Goal: Task Accomplishment & Management: Complete application form

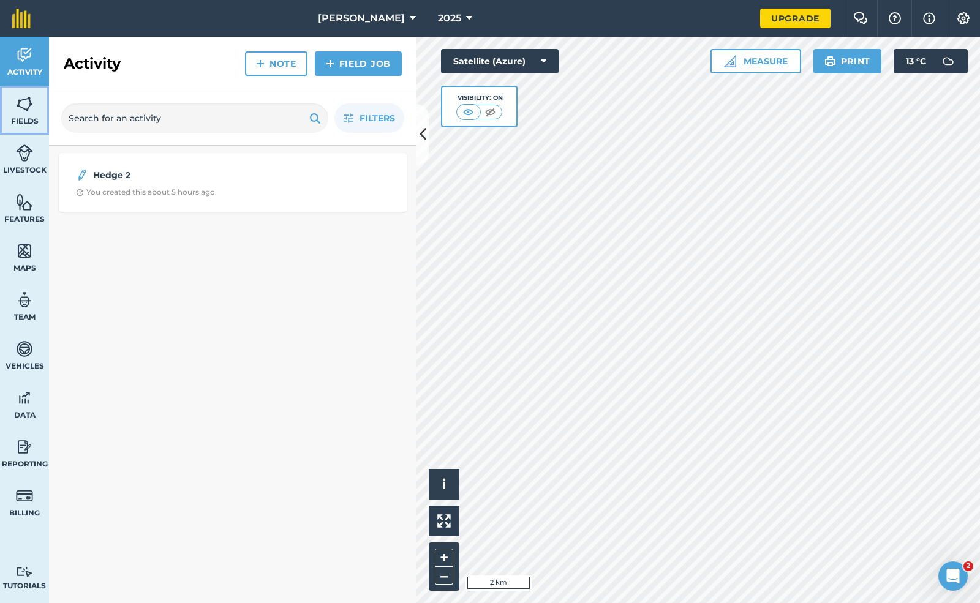
click at [9, 110] on link "Fields" at bounding box center [24, 110] width 49 height 49
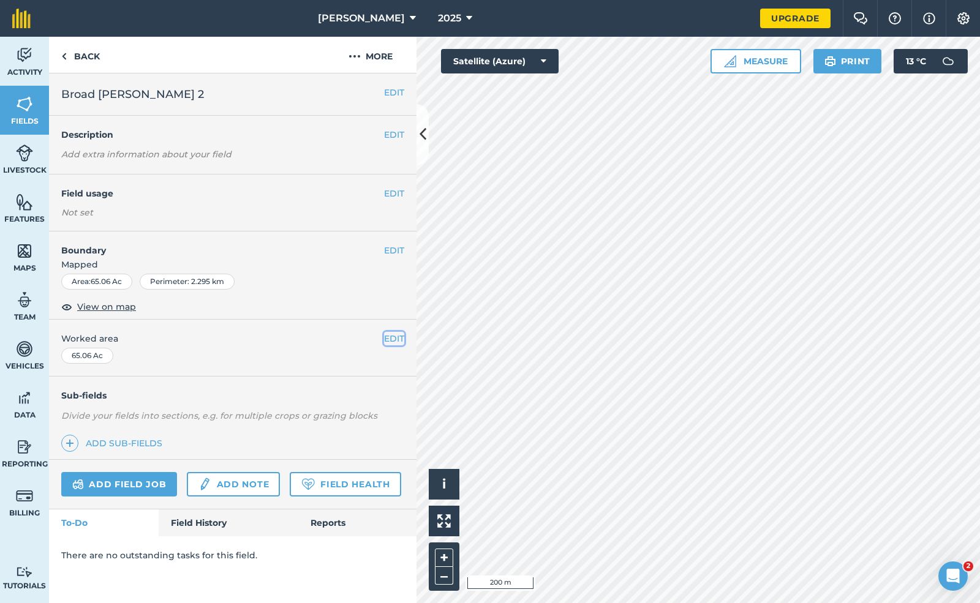
click at [394, 337] on button "EDIT" at bounding box center [394, 338] width 20 height 13
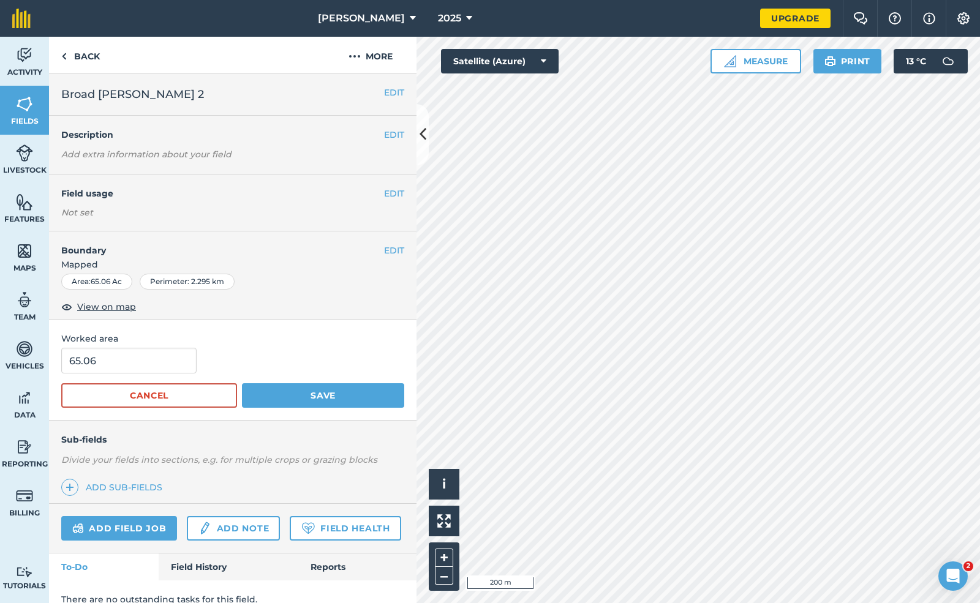
click at [394, 337] on div "Worked area 65.06 Cancel Save" at bounding box center [232, 370] width 367 height 101
click at [308, 288] on div "Area : 65.06 Ac Perimeter : 2.295 km" at bounding box center [232, 282] width 343 height 16
click at [163, 394] on button "Cancel" at bounding box center [149, 395] width 176 height 24
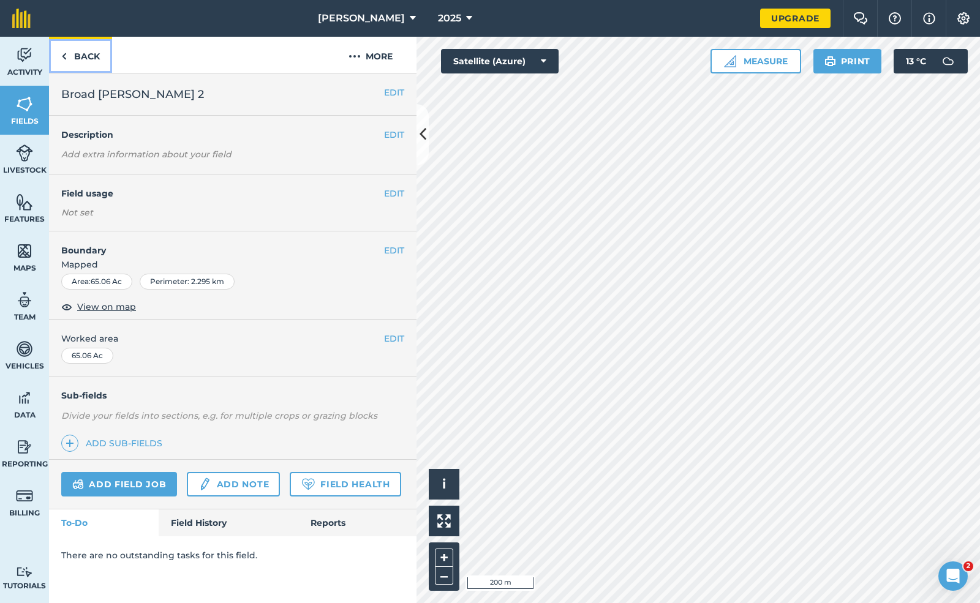
click at [64, 58] on img at bounding box center [64, 56] width 6 height 15
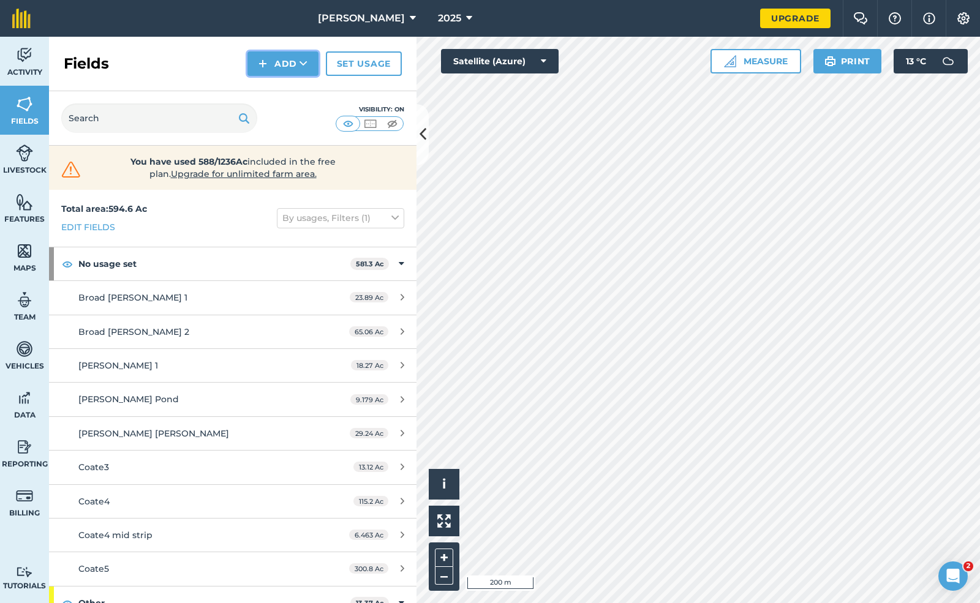
click at [272, 70] on button "Add" at bounding box center [282, 63] width 71 height 24
click at [278, 96] on link "Draw" at bounding box center [282, 91] width 67 height 27
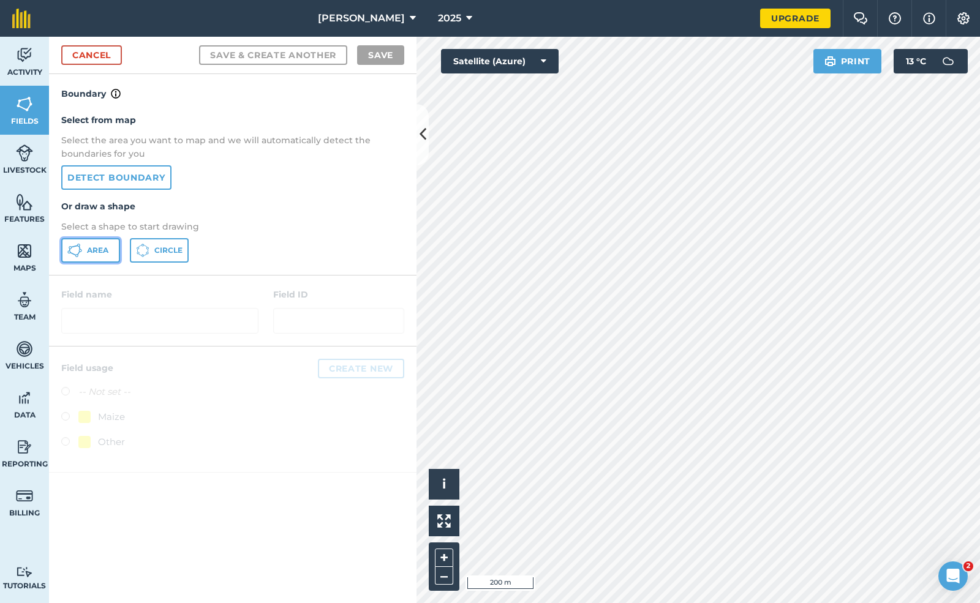
click at [88, 249] on span "Area" at bounding box center [97, 251] width 21 height 10
click at [135, 187] on link "Detect boundary" at bounding box center [116, 177] width 110 height 24
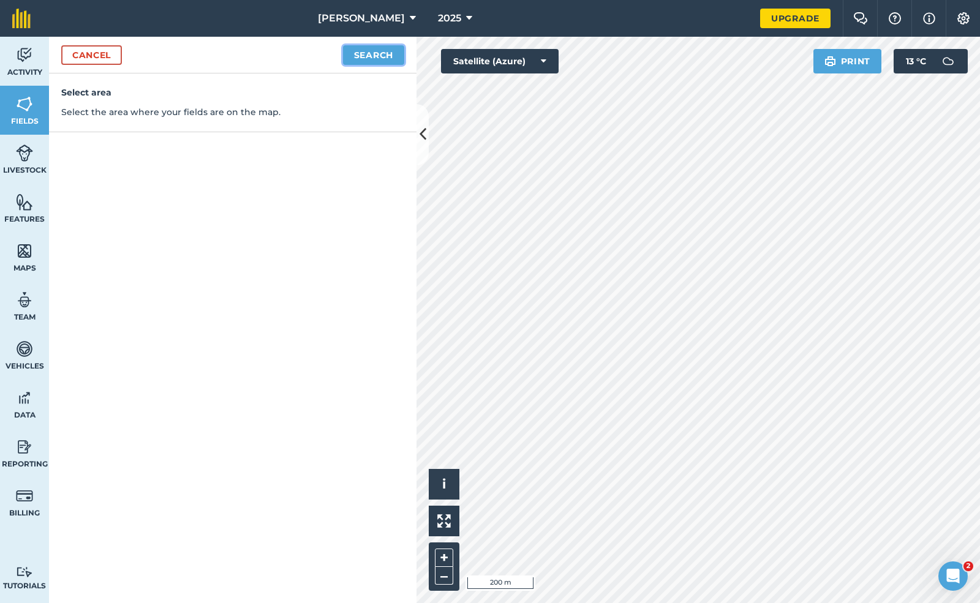
click at [374, 51] on button "Search" at bounding box center [373, 55] width 61 height 20
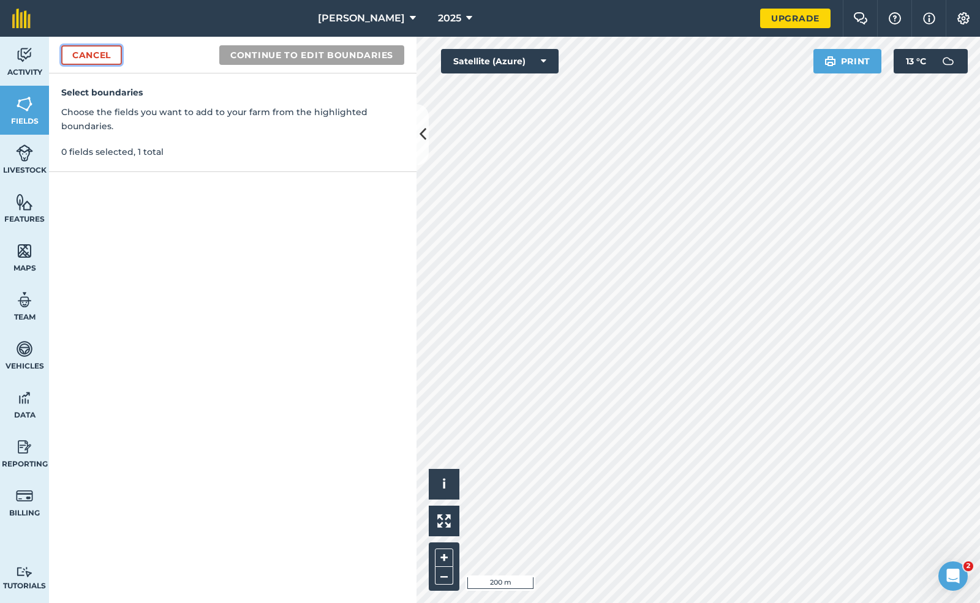
click at [90, 51] on link "Cancel" at bounding box center [91, 55] width 61 height 20
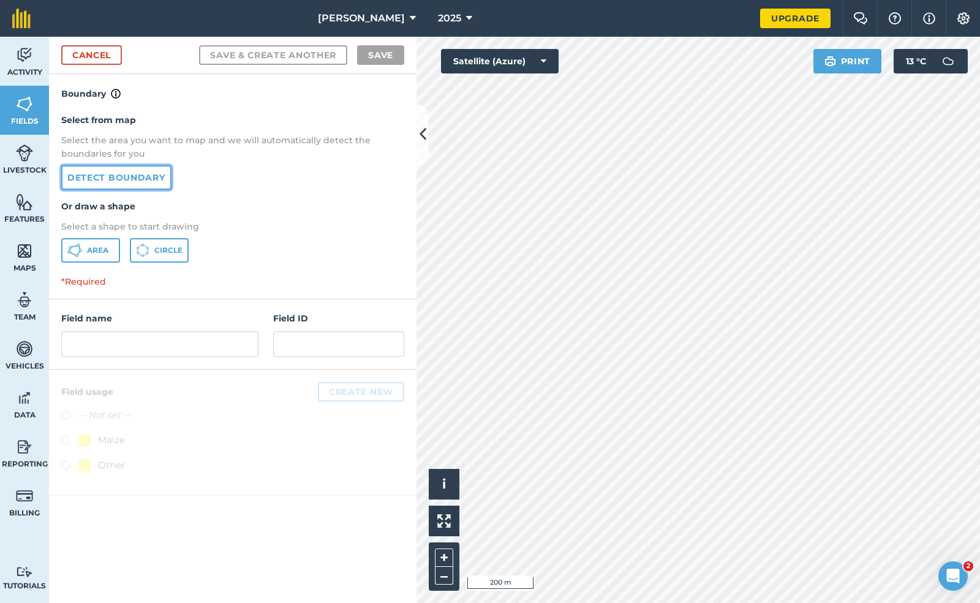
click at [114, 179] on link "Detect boundary" at bounding box center [116, 177] width 110 height 24
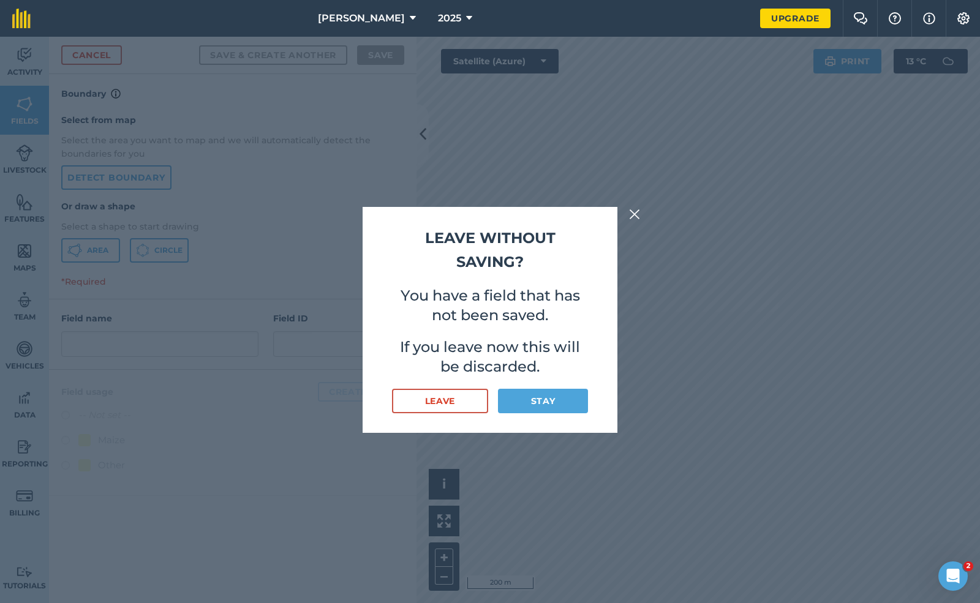
click at [631, 210] on img at bounding box center [634, 214] width 11 height 15
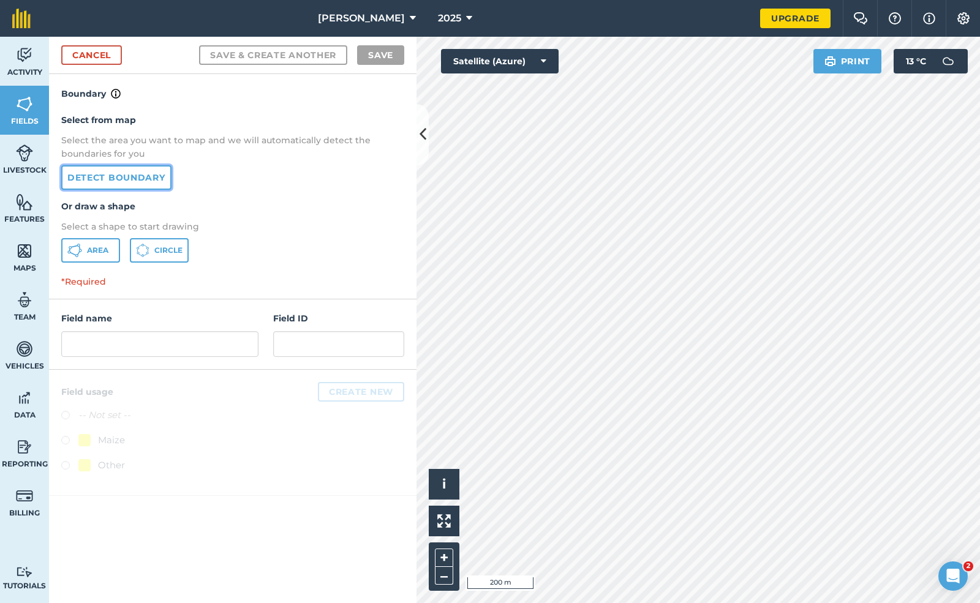
click at [121, 184] on link "Detect boundary" at bounding box center [116, 177] width 110 height 24
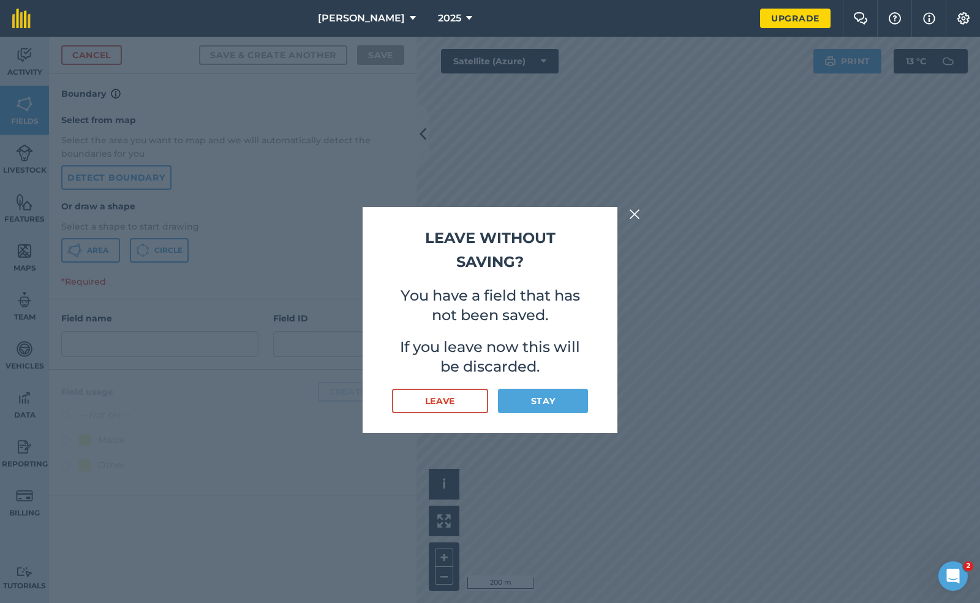
click at [633, 213] on img at bounding box center [634, 214] width 11 height 15
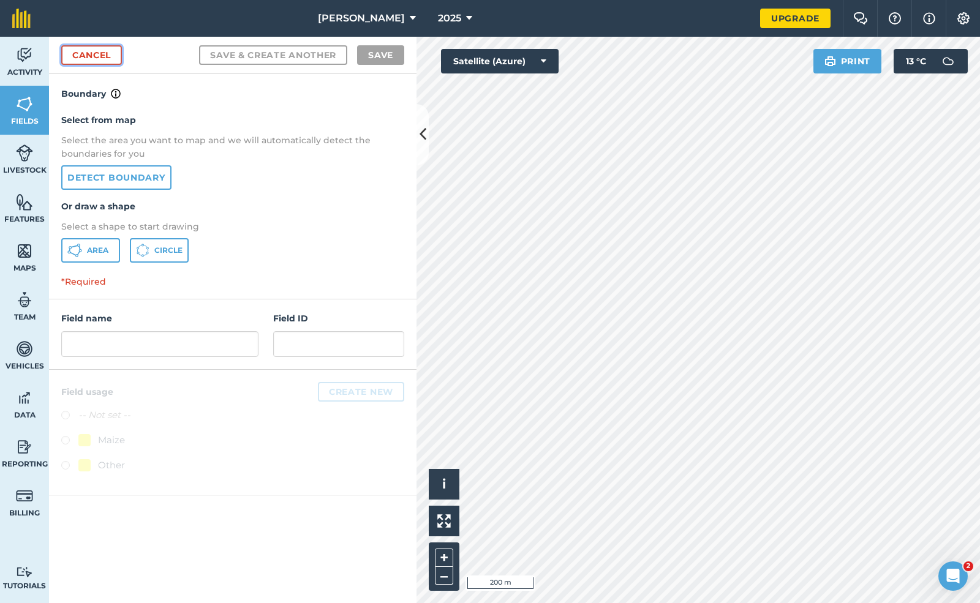
click at [90, 60] on link "Cancel" at bounding box center [91, 55] width 61 height 20
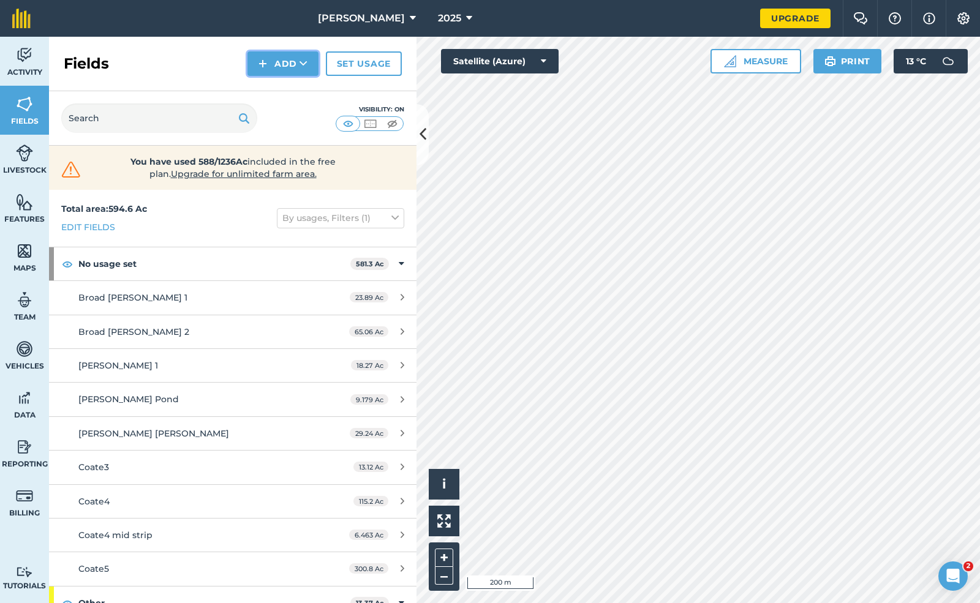
click at [282, 62] on button "Add" at bounding box center [282, 63] width 71 height 24
click at [281, 98] on link "Draw" at bounding box center [282, 91] width 67 height 27
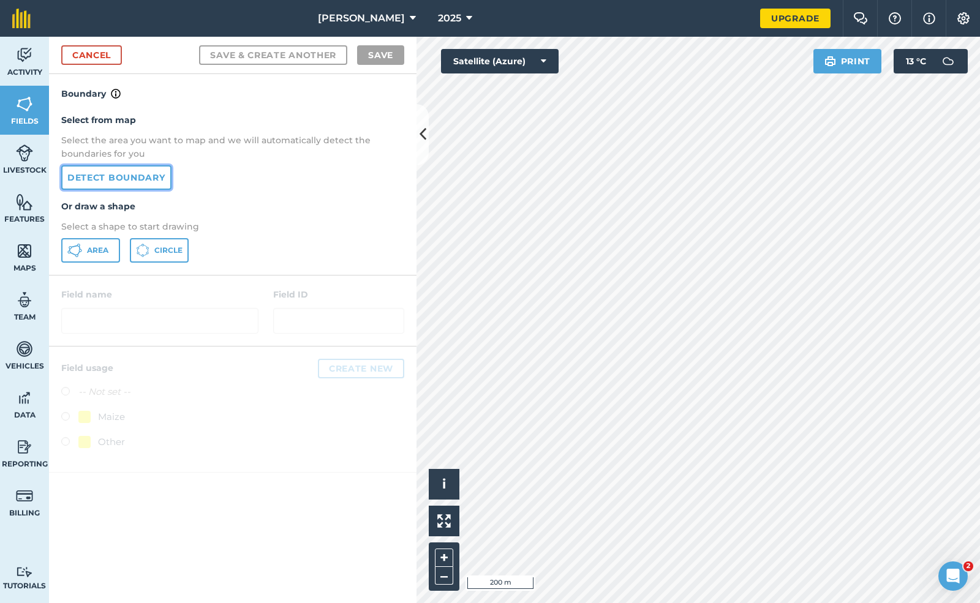
click at [93, 179] on link "Detect boundary" at bounding box center [116, 177] width 110 height 24
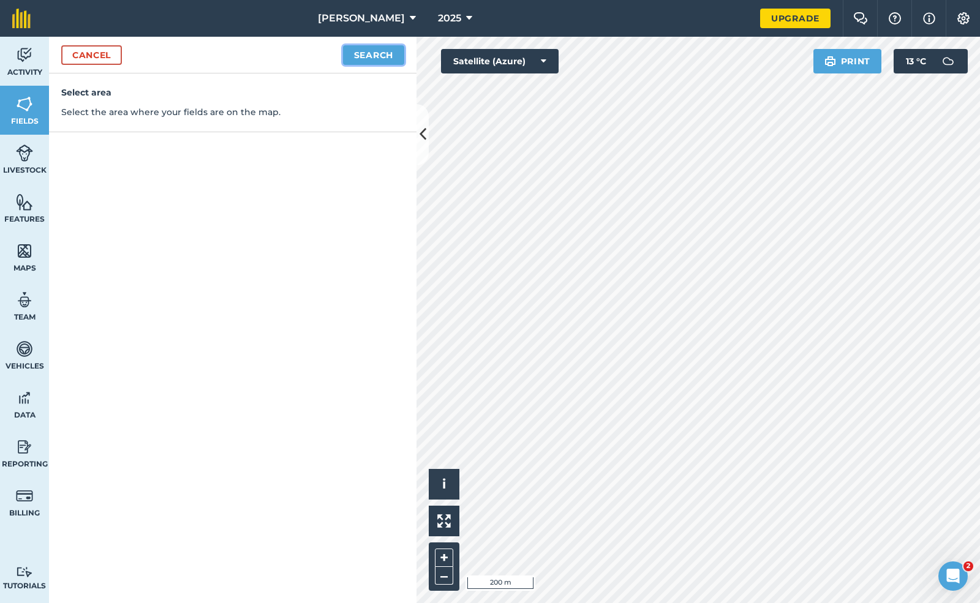
click at [364, 52] on button "Search" at bounding box center [373, 55] width 61 height 20
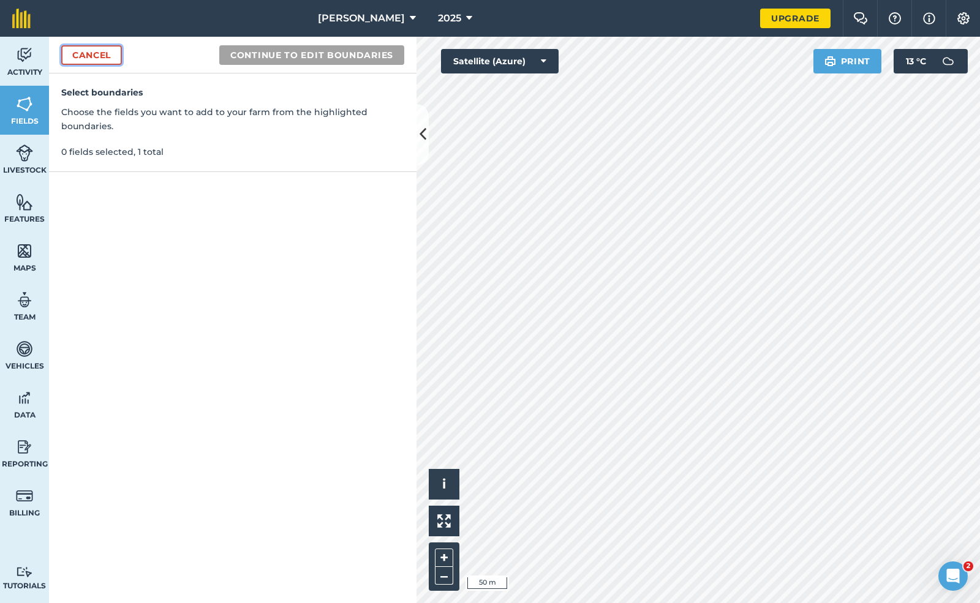
click at [88, 54] on link "Cancel" at bounding box center [91, 55] width 61 height 20
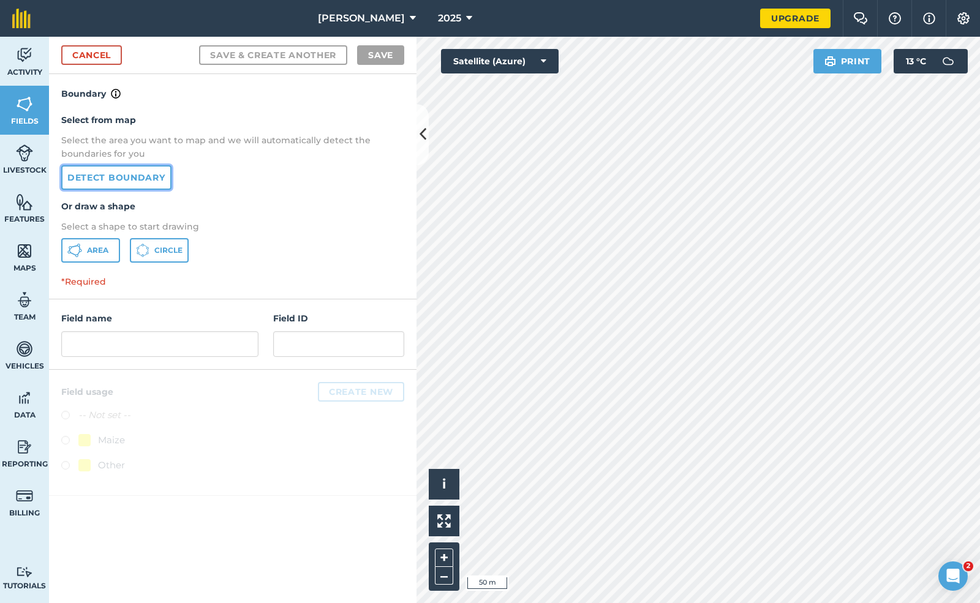
click at [119, 183] on link "Detect boundary" at bounding box center [116, 177] width 110 height 24
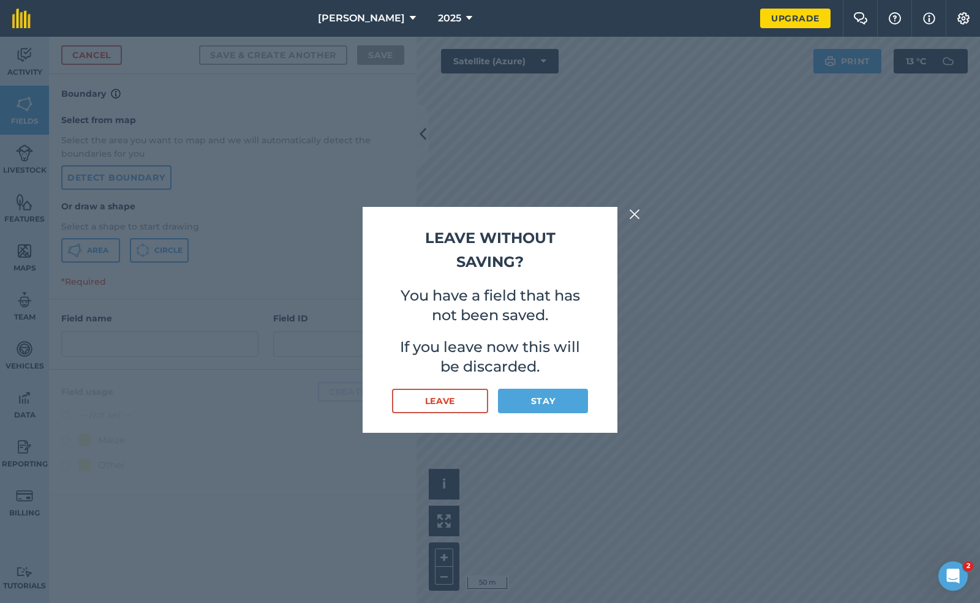
click at [634, 214] on img at bounding box center [634, 214] width 11 height 15
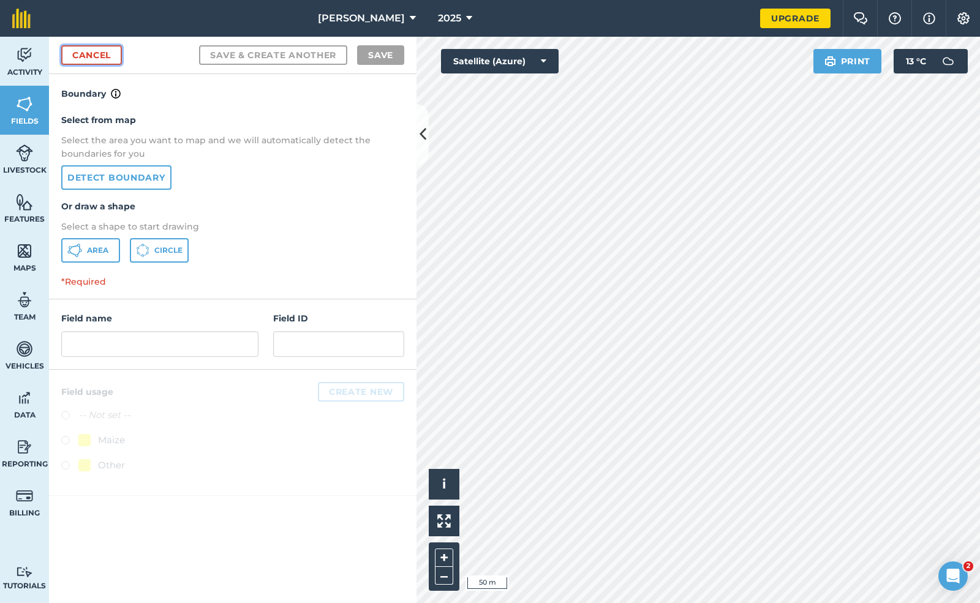
click at [85, 54] on link "Cancel" at bounding box center [91, 55] width 61 height 20
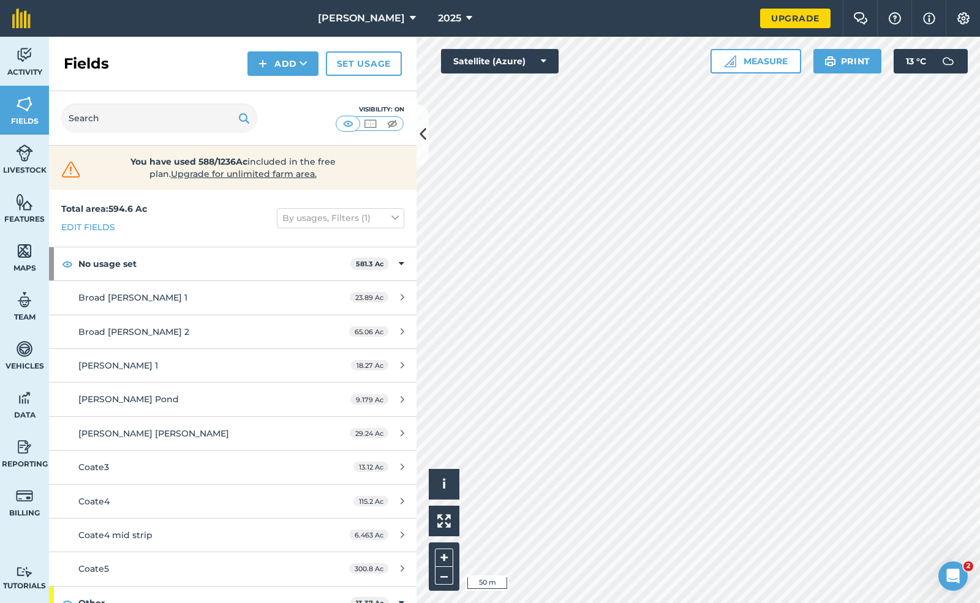
click at [292, 47] on div "Fields Add Set usage" at bounding box center [232, 64] width 367 height 55
click at [285, 62] on button "Add" at bounding box center [282, 63] width 71 height 24
click at [274, 102] on link "Draw" at bounding box center [282, 91] width 67 height 27
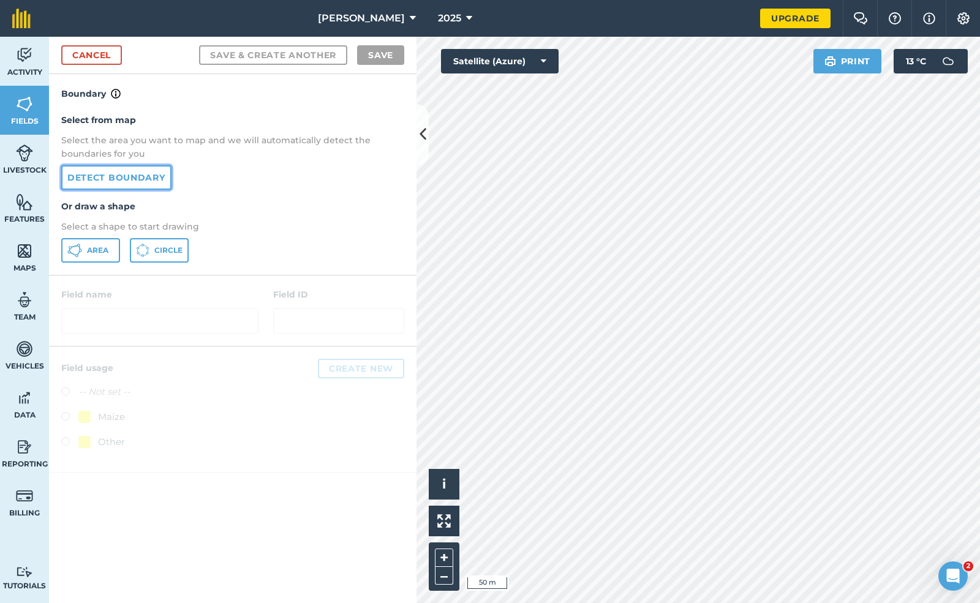
click at [109, 181] on link "Detect boundary" at bounding box center [116, 177] width 110 height 24
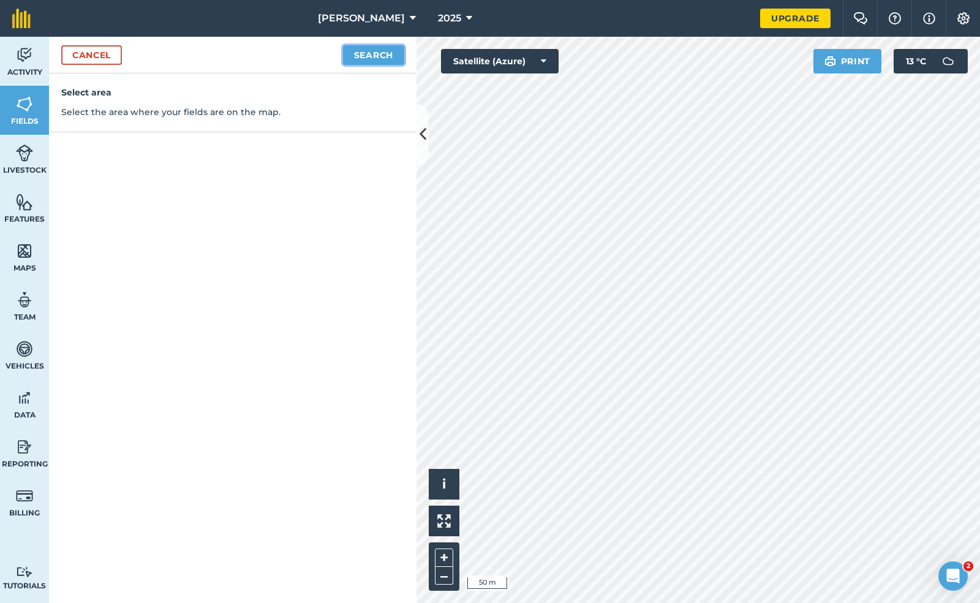
click at [384, 56] on button "Search" at bounding box center [373, 55] width 61 height 20
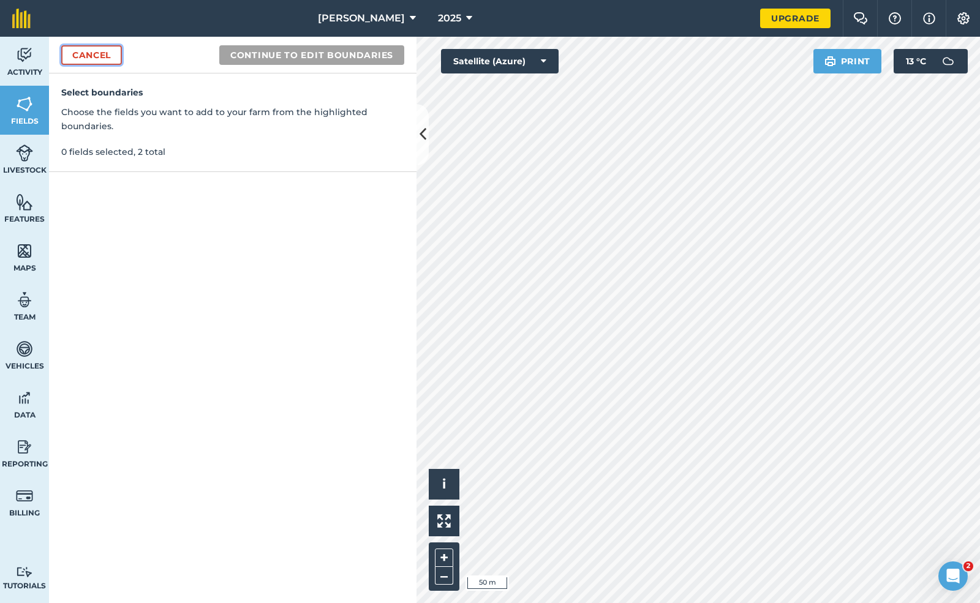
click at [91, 51] on link "Cancel" at bounding box center [91, 55] width 61 height 20
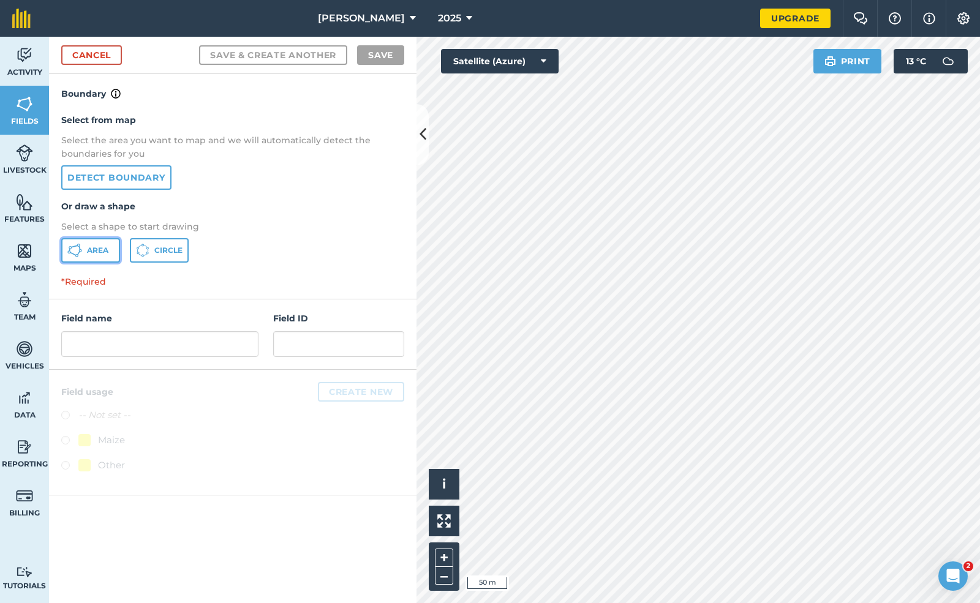
click at [84, 252] on button "Area" at bounding box center [90, 250] width 59 height 24
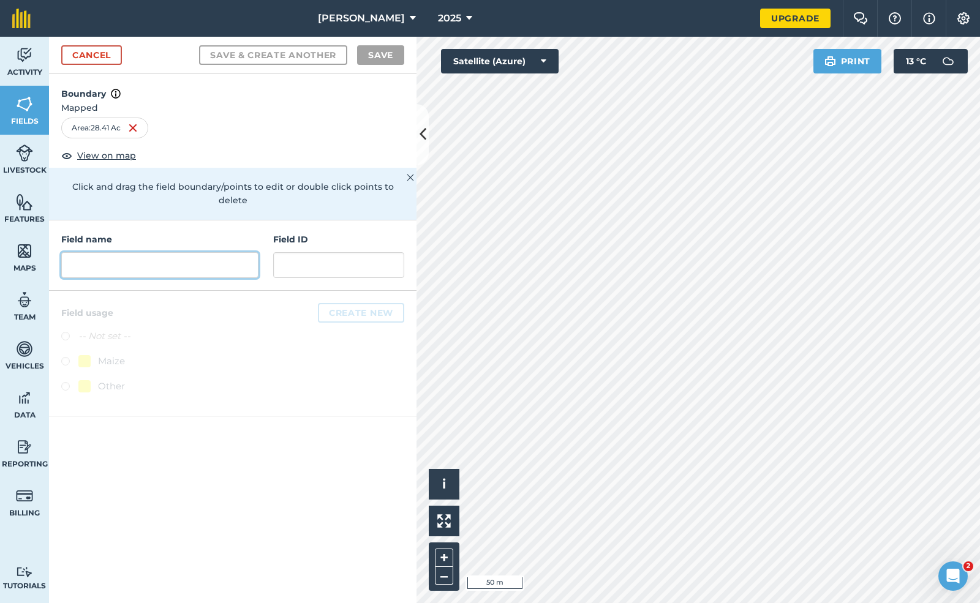
click at [104, 252] on input "text" at bounding box center [159, 265] width 197 height 26
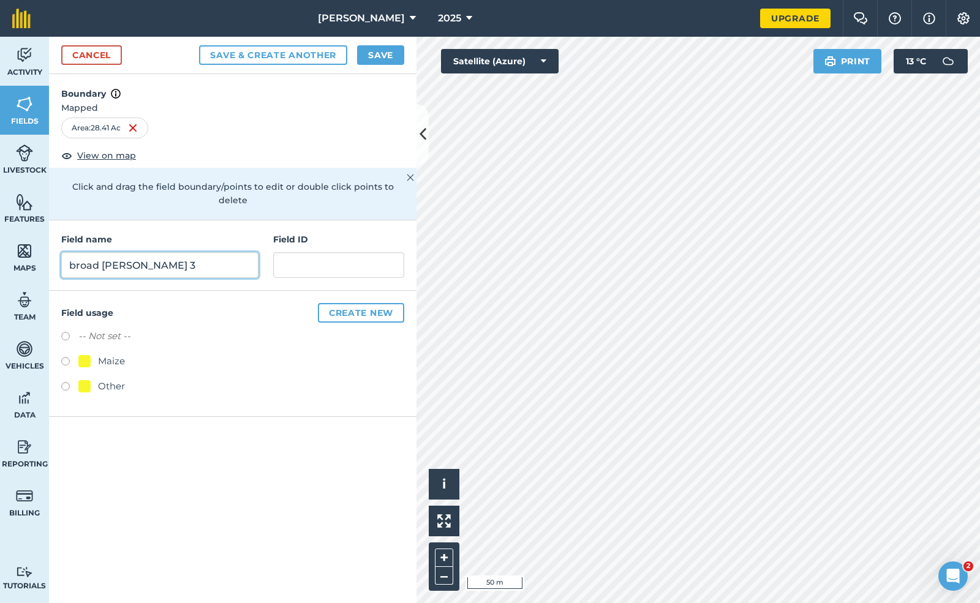
type input "broad [PERSON_NAME] 3"
click at [353, 304] on button "Create new" at bounding box center [361, 313] width 86 height 20
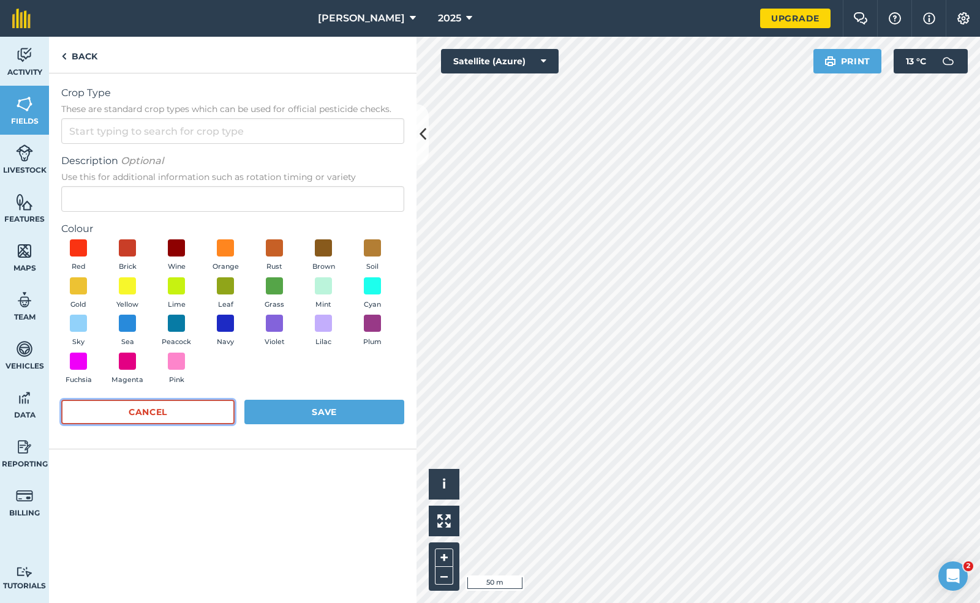
click at [175, 408] on button "Cancel" at bounding box center [147, 412] width 173 height 24
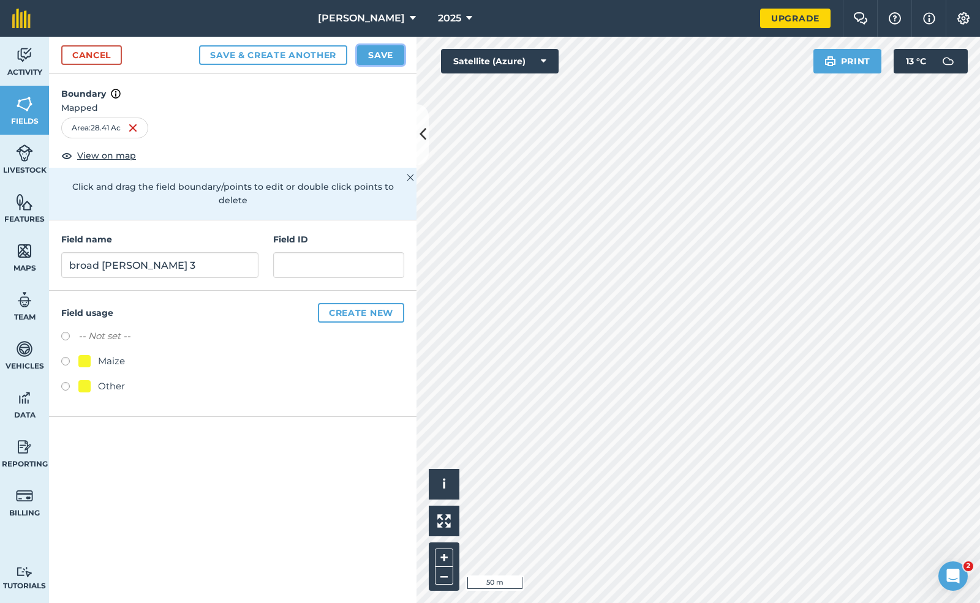
click at [385, 51] on button "Save" at bounding box center [380, 55] width 47 height 20
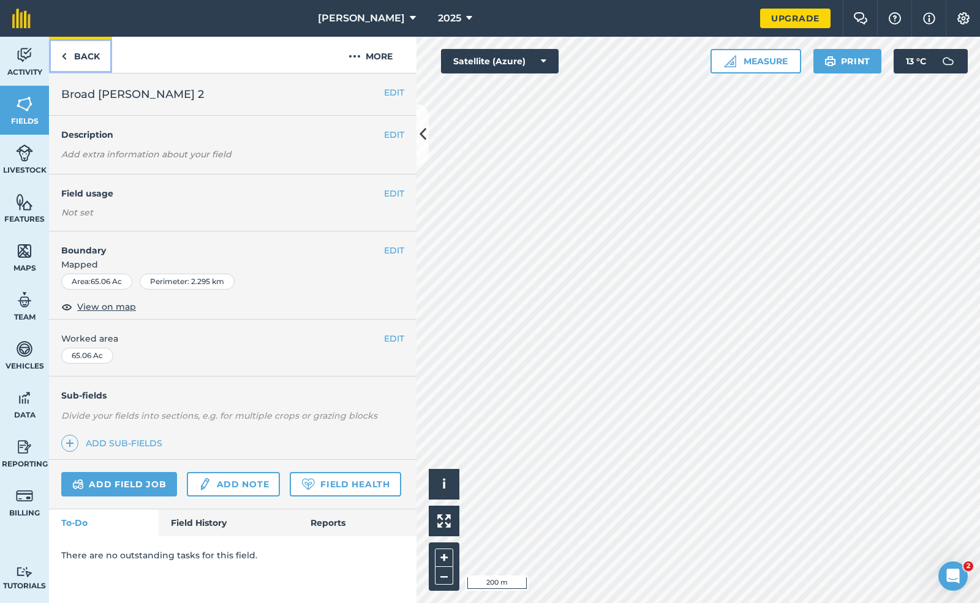
click at [63, 48] on link "Back" at bounding box center [80, 55] width 63 height 36
click at [64, 56] on img at bounding box center [64, 56] width 6 height 15
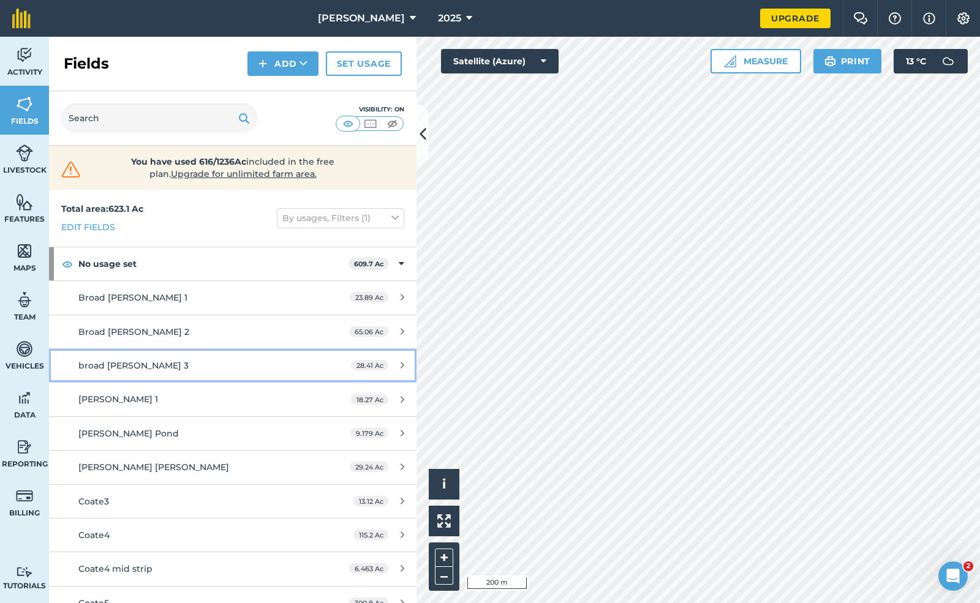
click at [131, 366] on span "broad [PERSON_NAME] 3" at bounding box center [133, 365] width 110 height 11
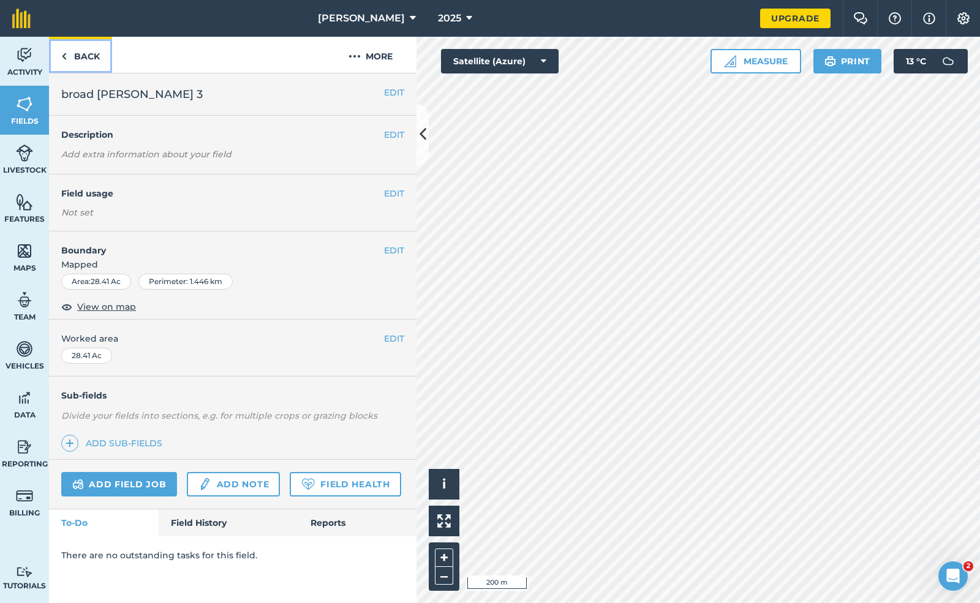
click at [66, 58] on img at bounding box center [64, 56] width 6 height 15
